Goal: Information Seeking & Learning: Understand process/instructions

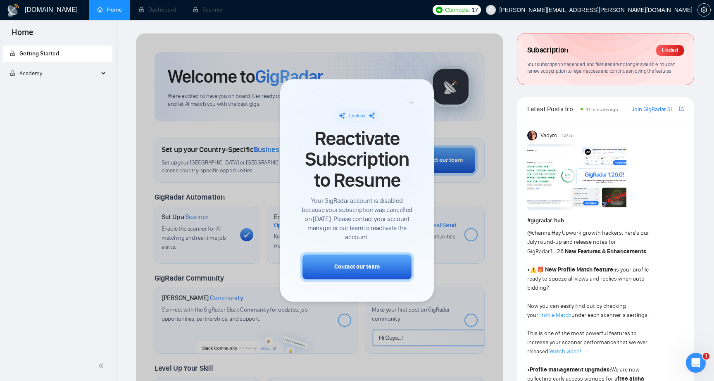
click at [218, 145] on div at bounding box center [319, 244] width 367 height 423
click at [211, 181] on div at bounding box center [319, 244] width 367 height 423
click at [223, 222] on div at bounding box center [319, 244] width 367 height 423
click at [226, 224] on div at bounding box center [319, 244] width 367 height 423
click at [226, 200] on div at bounding box center [319, 244] width 367 height 423
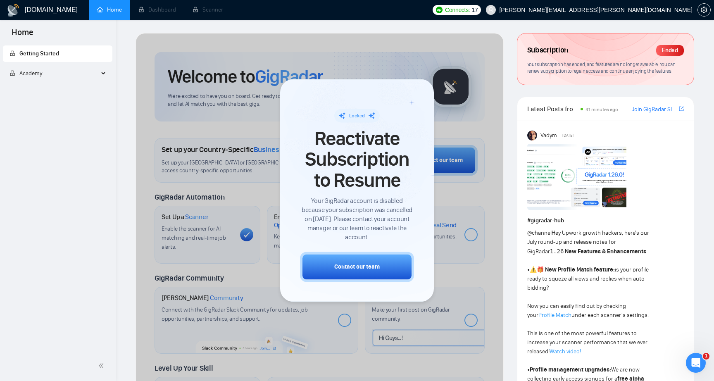
click at [245, 233] on div at bounding box center [319, 244] width 367 height 423
click at [476, 191] on div at bounding box center [319, 244] width 367 height 423
click at [470, 238] on div at bounding box center [319, 244] width 367 height 423
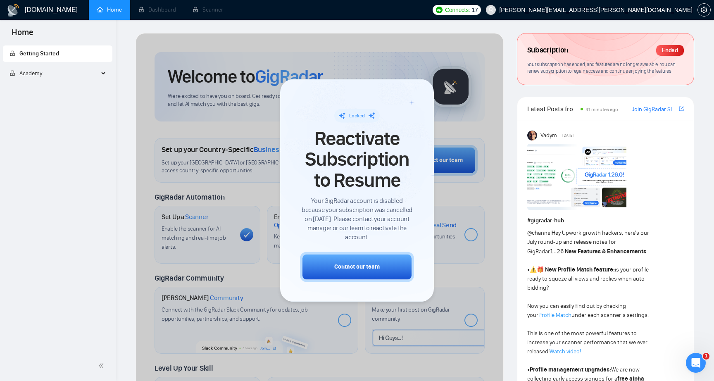
click at [463, 253] on div at bounding box center [319, 244] width 367 height 423
click at [390, 168] on span "Reactivate Subscription to Resume" at bounding box center [357, 159] width 114 height 62
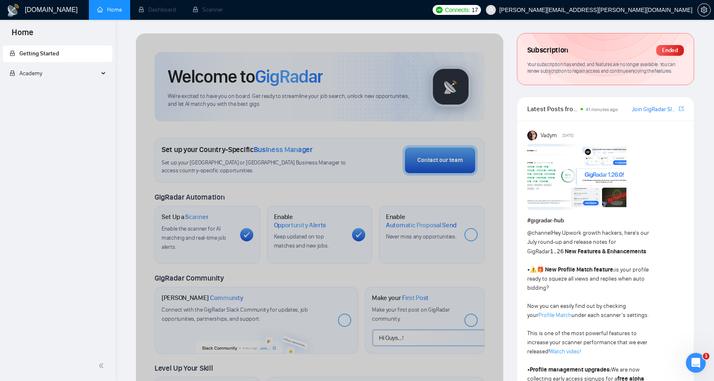
click at [417, 188] on div at bounding box center [319, 244] width 367 height 423
click at [424, 163] on div at bounding box center [319, 244] width 367 height 423
click at [441, 79] on div at bounding box center [319, 244] width 367 height 423
click at [363, 167] on div at bounding box center [319, 244] width 367 height 423
drag, startPoint x: 241, startPoint y: 195, endPoint x: 436, endPoint y: 177, distance: 195.9
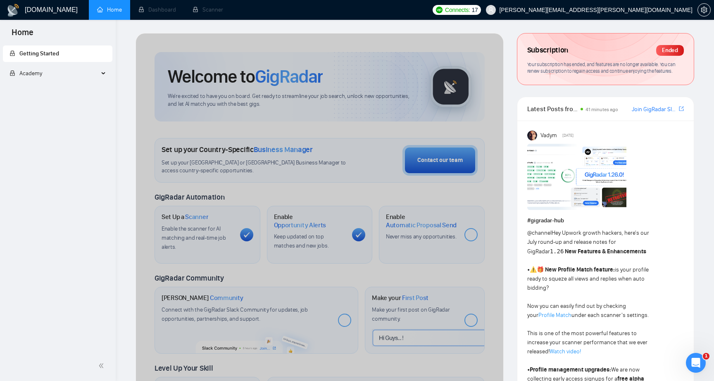
click at [242, 195] on div at bounding box center [319, 244] width 367 height 423
click at [443, 170] on div at bounding box center [319, 244] width 367 height 423
click at [437, 162] on div at bounding box center [319, 244] width 367 height 423
click at [466, 72] on div at bounding box center [319, 244] width 367 height 423
click at [453, 78] on div at bounding box center [319, 244] width 367 height 423
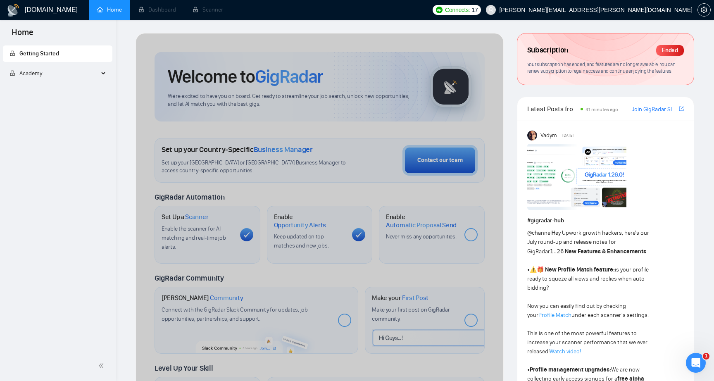
click at [311, 200] on div at bounding box center [319, 244] width 367 height 423
click at [319, 212] on div at bounding box center [319, 244] width 367 height 423
click at [314, 242] on div at bounding box center [319, 244] width 367 height 423
click at [317, 262] on div at bounding box center [319, 244] width 367 height 423
click at [435, 232] on div at bounding box center [319, 244] width 367 height 423
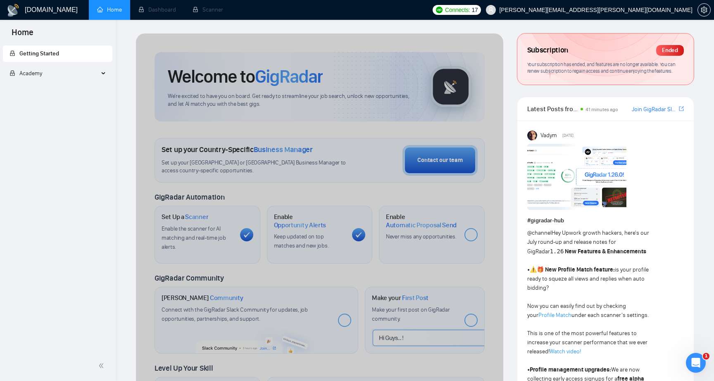
drag, startPoint x: 461, startPoint y: 337, endPoint x: 442, endPoint y: 326, distance: 21.8
click at [461, 337] on div at bounding box center [319, 244] width 367 height 423
click at [92, 73] on span "Academy" at bounding box center [54, 73] width 89 height 17
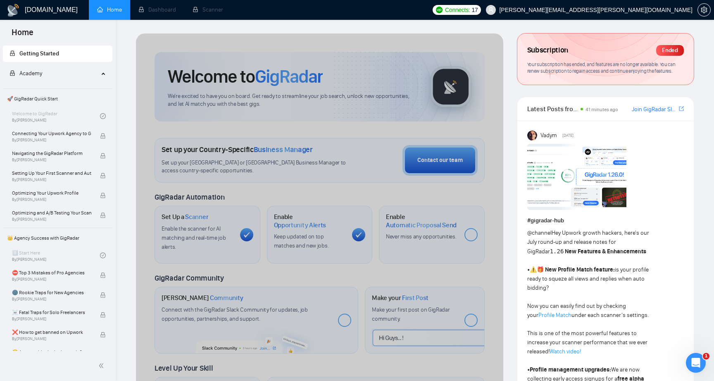
click at [35, 99] on span "🚀 GigRadar Quick Start" at bounding box center [58, 98] width 108 height 17
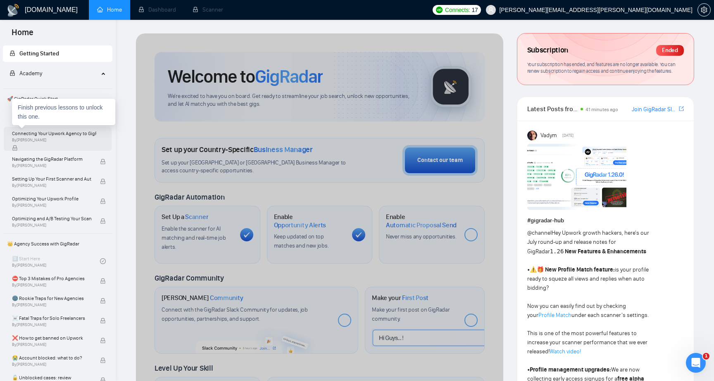
click at [60, 133] on span "Connecting Your Upwork Agency to GigRadar" at bounding box center [54, 133] width 84 height 8
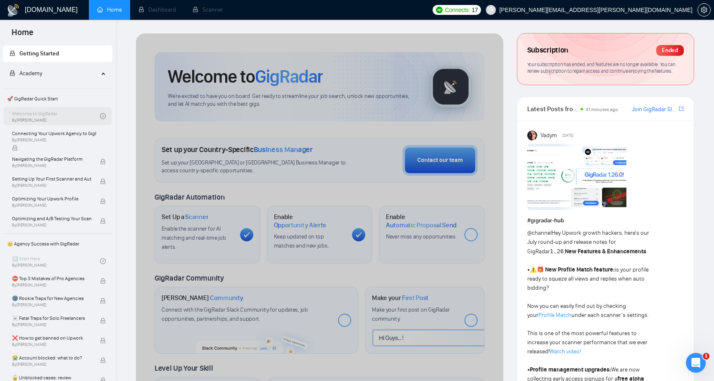
click at [60, 116] on div "Welcome to GigRadar By Vlad Timinsky" at bounding box center [56, 116] width 88 height 18
click at [101, 114] on icon "check-circle" at bounding box center [103, 116] width 6 height 6
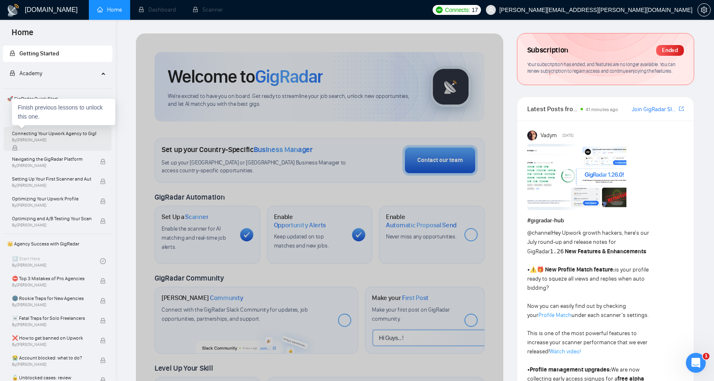
click at [86, 140] on span "By Vlad Timinsky" at bounding box center [54, 140] width 84 height 5
click at [64, 134] on span "Connecting Your Upwork Agency to GigRadar" at bounding box center [54, 133] width 84 height 8
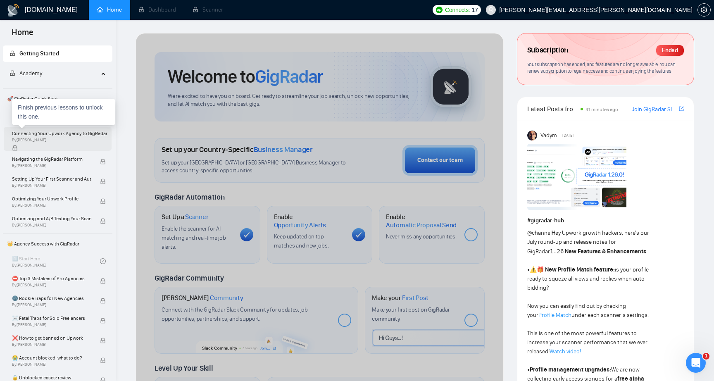
click at [50, 131] on span "Connecting Your Upwork Agency to GigRadar" at bounding box center [54, 133] width 84 height 8
click at [38, 135] on span "Connecting Your Upwork Agency to GigRadar" at bounding box center [54, 133] width 84 height 8
click at [38, 132] on span "Connecting Your Upwork Agency to GigRadar" at bounding box center [54, 133] width 84 height 8
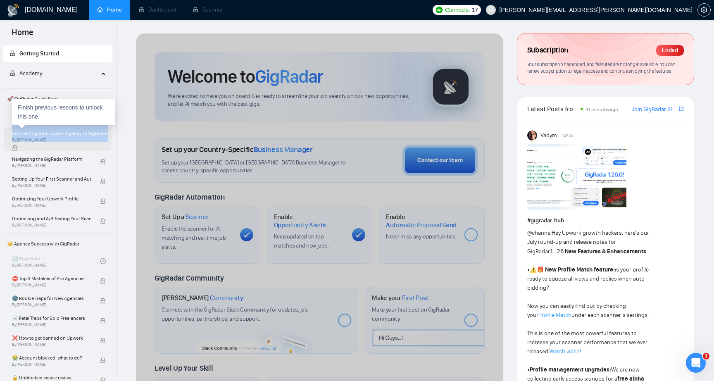
click at [65, 133] on span "Connecting Your Upwork Agency to GigRadar" at bounding box center [54, 133] width 84 height 8
click at [92, 114] on div "Welcome to GigRadar By Vlad Timinsky" at bounding box center [56, 116] width 88 height 18
click at [102, 117] on icon "check-circle" at bounding box center [103, 116] width 2 height 2
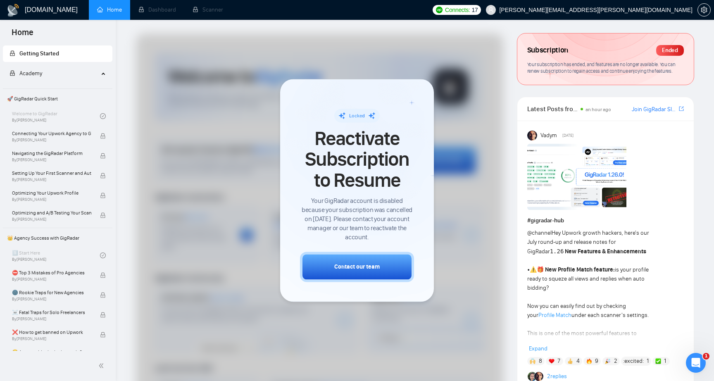
click at [100, 75] on div "Academy" at bounding box center [58, 73] width 110 height 17
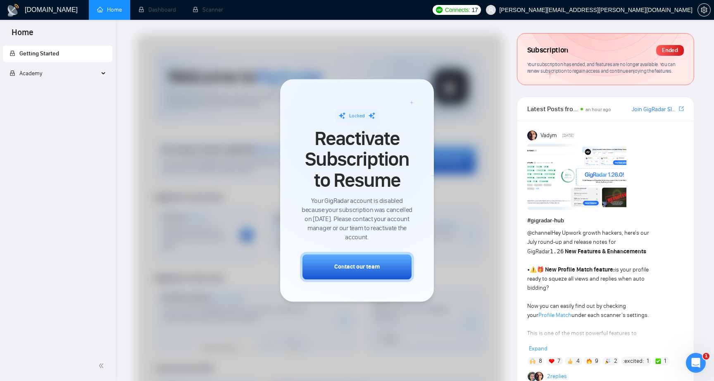
click at [54, 55] on span "Getting Started" at bounding box center [39, 53] width 40 height 7
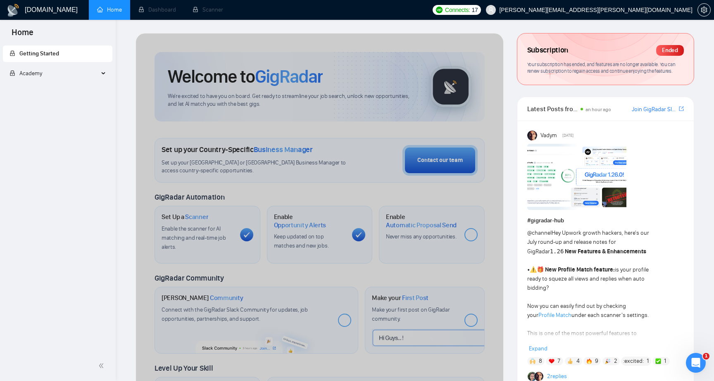
click at [376, 209] on div at bounding box center [319, 244] width 367 height 423
click at [431, 166] on div at bounding box center [319, 244] width 367 height 423
drag, startPoint x: 424, startPoint y: 191, endPoint x: 449, endPoint y: 98, distance: 97.1
click at [424, 187] on div at bounding box center [319, 244] width 367 height 423
click at [449, 97] on div at bounding box center [319, 244] width 367 height 423
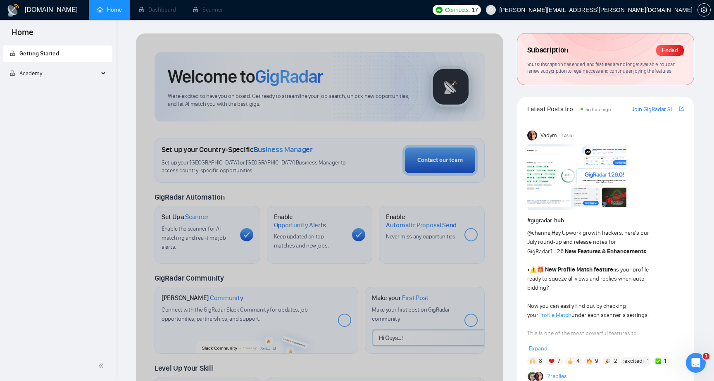
click at [375, 134] on div at bounding box center [319, 244] width 367 height 423
click at [431, 154] on div at bounding box center [319, 244] width 367 height 423
click at [421, 178] on div at bounding box center [319, 244] width 367 height 423
click at [306, 143] on div at bounding box center [319, 244] width 367 height 423
click at [306, 179] on div at bounding box center [319, 244] width 367 height 423
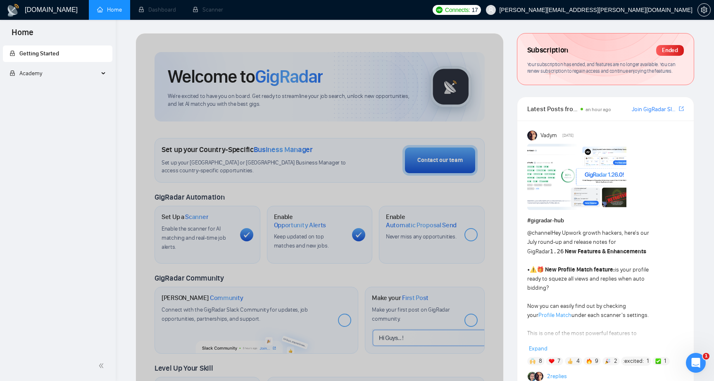
click at [423, 167] on div at bounding box center [319, 244] width 367 height 423
click at [366, 190] on div at bounding box center [319, 244] width 367 height 423
click at [366, 213] on div at bounding box center [319, 244] width 367 height 423
click at [340, 209] on div at bounding box center [319, 244] width 367 height 423
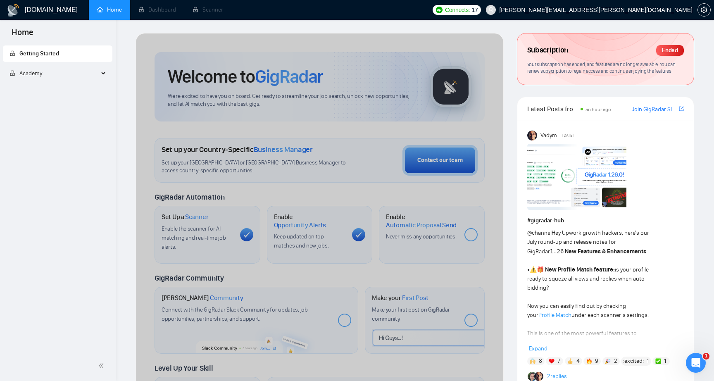
click at [40, 76] on span "Academy" at bounding box center [30, 73] width 23 height 7
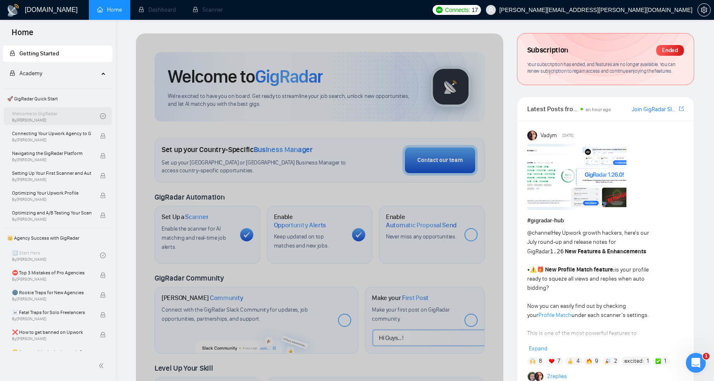
click at [47, 113] on div "Welcome to GigRadar By Vlad Timinsky" at bounding box center [56, 116] width 88 height 18
click at [100, 115] on icon "check-circle" at bounding box center [103, 116] width 6 height 6
click at [103, 115] on div "Welcome to GigRadar By Vlad Timinsky" at bounding box center [58, 116] width 108 height 18
click at [95, 57] on span "Getting Started" at bounding box center [58, 53] width 96 height 17
click at [62, 56] on span "Getting Started" at bounding box center [58, 53] width 96 height 17
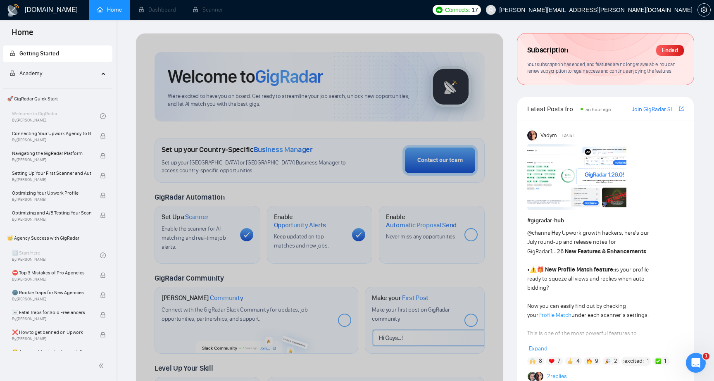
click at [62, 56] on span "Getting Started" at bounding box center [58, 53] width 96 height 17
click at [43, 56] on span "Getting Started" at bounding box center [39, 53] width 40 height 7
click at [41, 76] on span "Academy" at bounding box center [30, 73] width 23 height 7
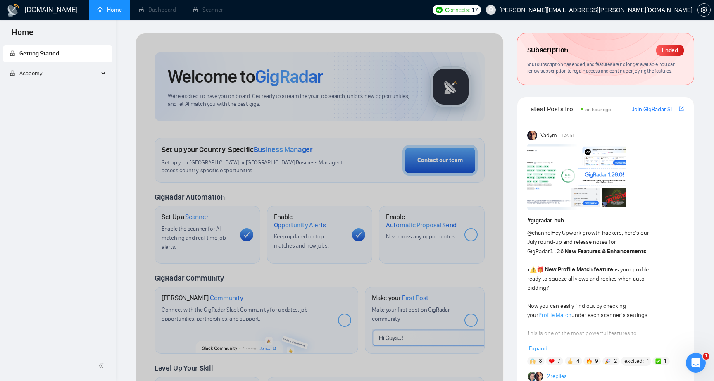
click at [52, 74] on span "Academy" at bounding box center [54, 73] width 89 height 17
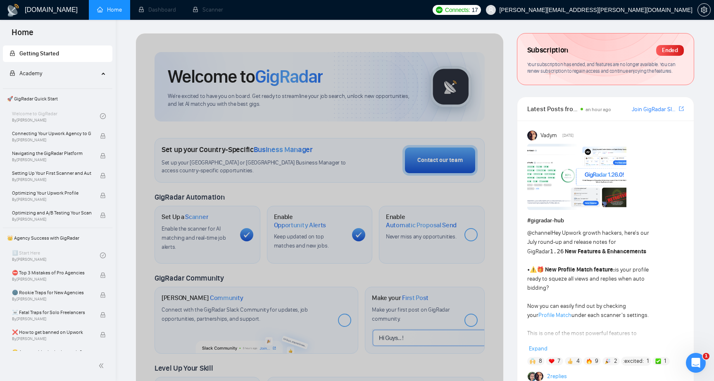
click at [98, 36] on div "Home" at bounding box center [58, 32] width 116 height 24
click at [48, 53] on span "Getting Started" at bounding box center [39, 53] width 40 height 7
click at [71, 36] on div "Home" at bounding box center [58, 32] width 116 height 24
click at [36, 54] on span "Getting Started" at bounding box center [39, 53] width 40 height 7
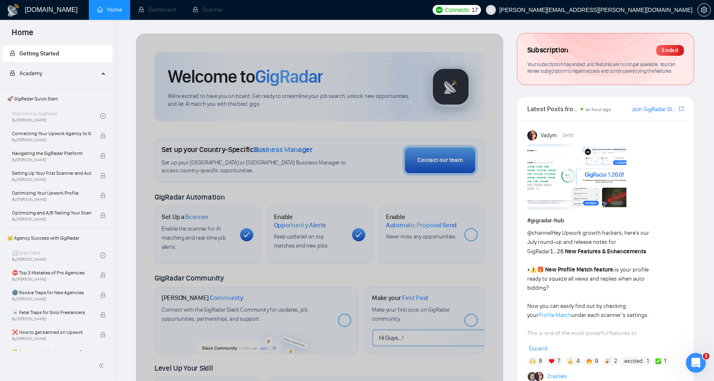
click at [51, 54] on span "Getting Started" at bounding box center [39, 53] width 40 height 7
click at [52, 55] on span "Getting Started" at bounding box center [39, 53] width 40 height 7
click at [58, 43] on div "Home" at bounding box center [58, 32] width 116 height 24
click at [59, 59] on span "Getting Started" at bounding box center [58, 53] width 96 height 17
click at [155, 14] on li "Dashboard" at bounding box center [157, 10] width 54 height 20
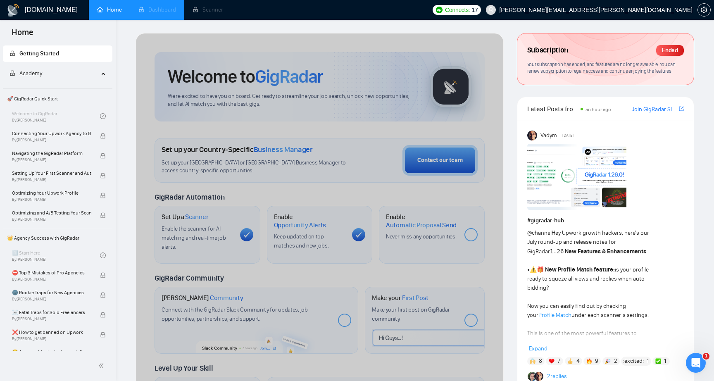
click at [157, 10] on li "Dashboard" at bounding box center [157, 10] width 54 height 20
click at [178, 29] on div at bounding box center [357, 190] width 714 height 381
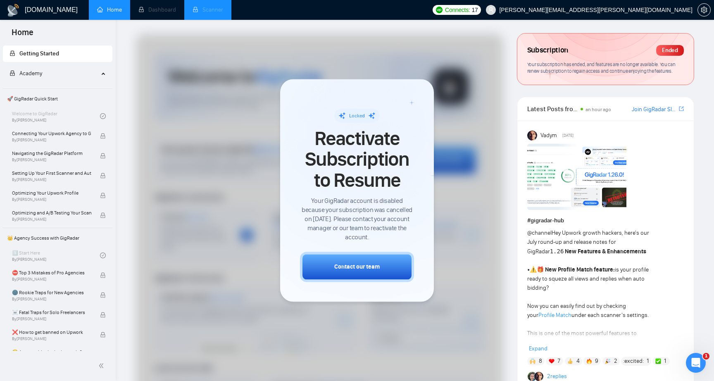
click at [210, 11] on li "Scanner" at bounding box center [207, 10] width 47 height 20
click at [214, 11] on li "Scanner" at bounding box center [207, 10] width 47 height 20
click at [210, 5] on li "Scanner" at bounding box center [207, 10] width 47 height 20
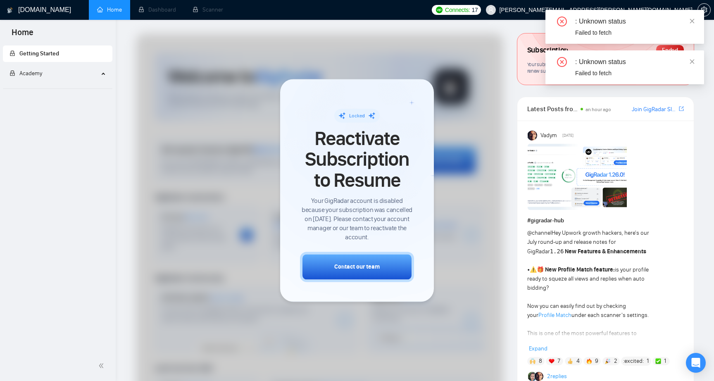
click at [186, 76] on div at bounding box center [319, 244] width 367 height 423
